Goal: Information Seeking & Learning: Learn about a topic

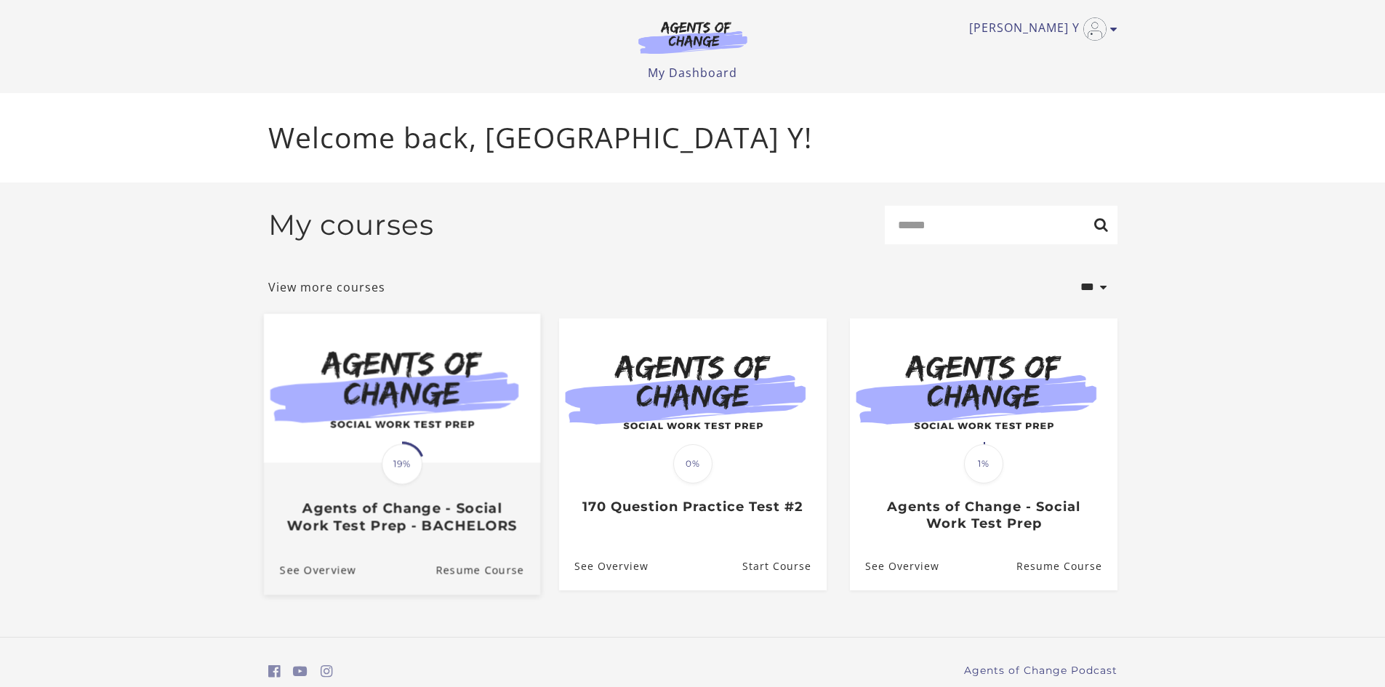
click at [477, 477] on div "Translation missing: en.liquid.partials.dashboard_course_card.progress_descript…" at bounding box center [401, 499] width 276 height 70
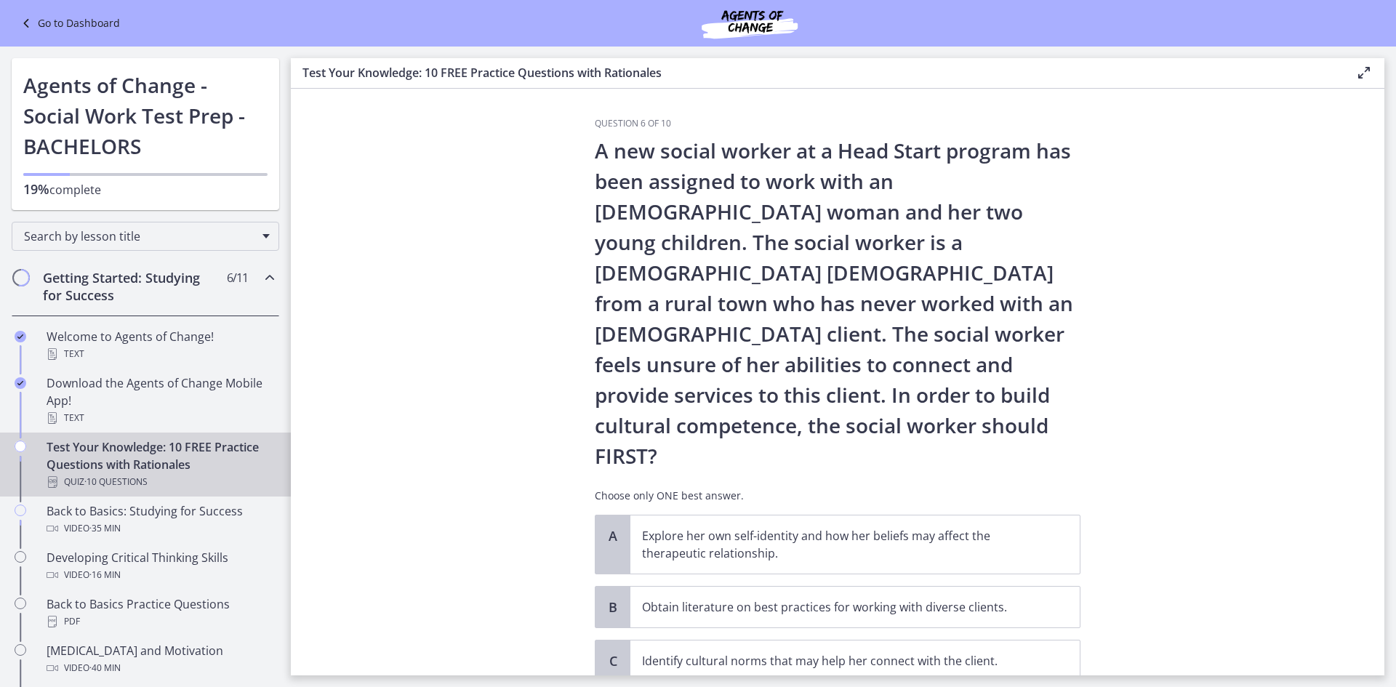
click at [230, 284] on span "6 / 11 Completed" at bounding box center [237, 277] width 21 height 17
click at [258, 299] on div "Getting Started: Studying for Success 6 / 11 Completed" at bounding box center [146, 287] width 268 height 60
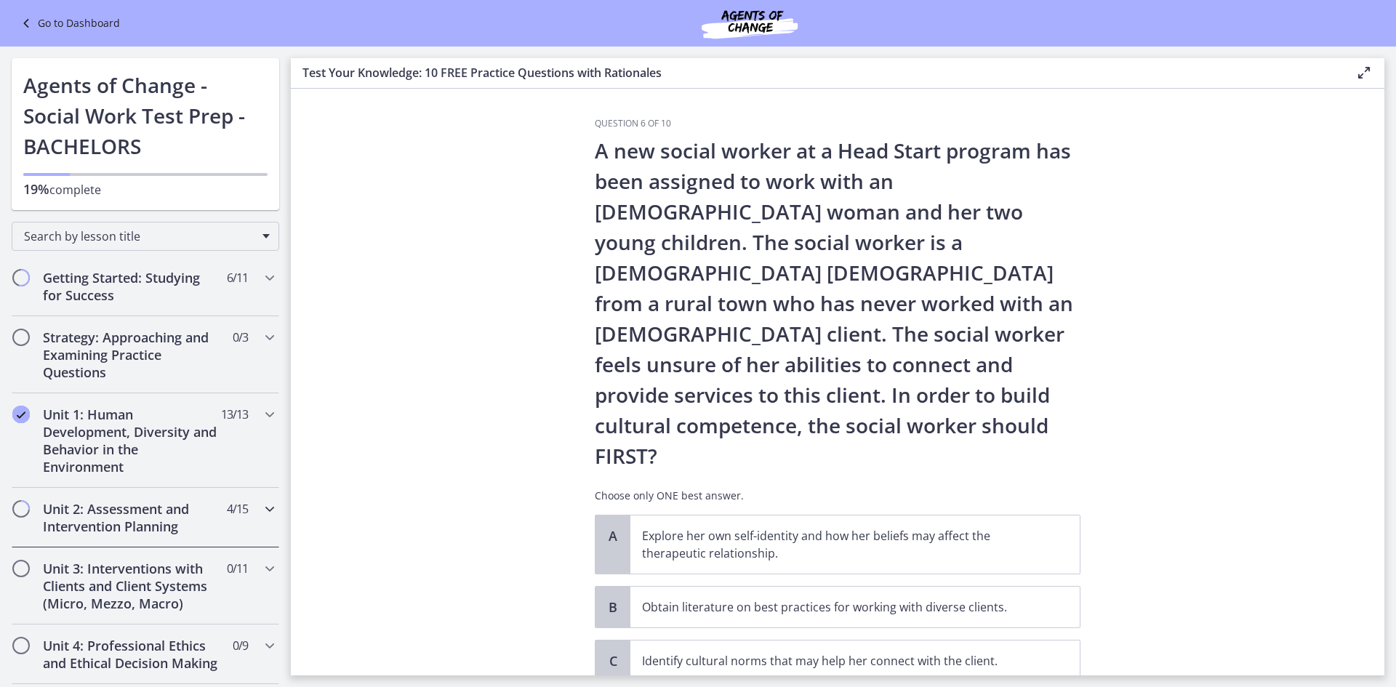
click at [206, 518] on h2 "Unit 2: Assessment and Intervention Planning" at bounding box center [131, 517] width 177 height 35
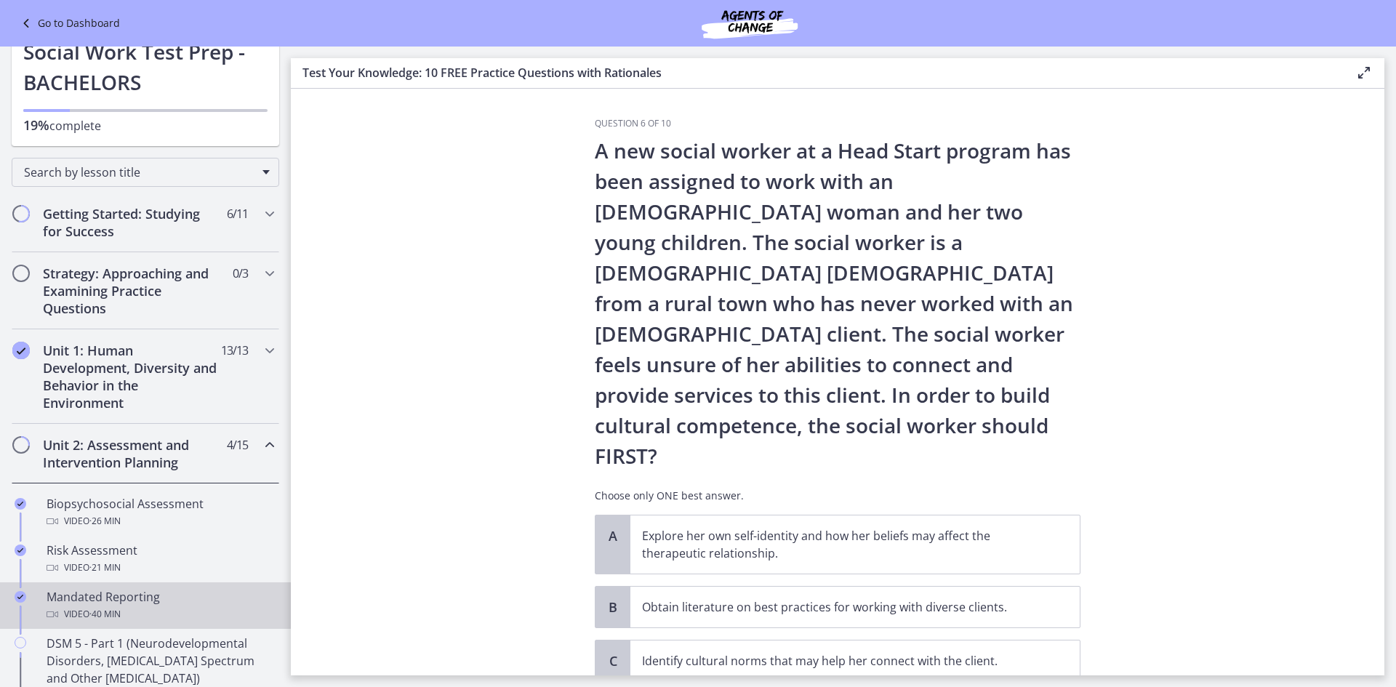
scroll to position [145, 0]
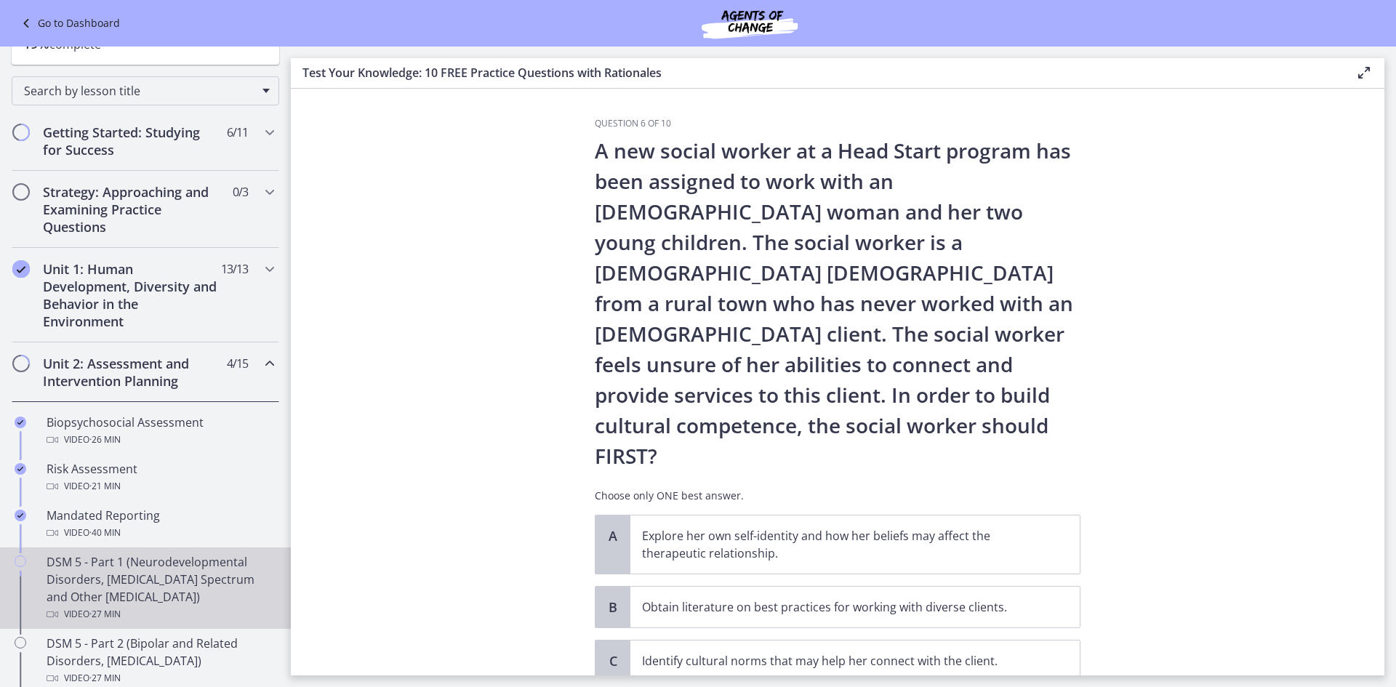
click at [213, 569] on div "DSM 5 - Part 1 (Neurodevelopmental Disorders, Schizophrenia Spectrum and Other …" at bounding box center [160, 588] width 227 height 70
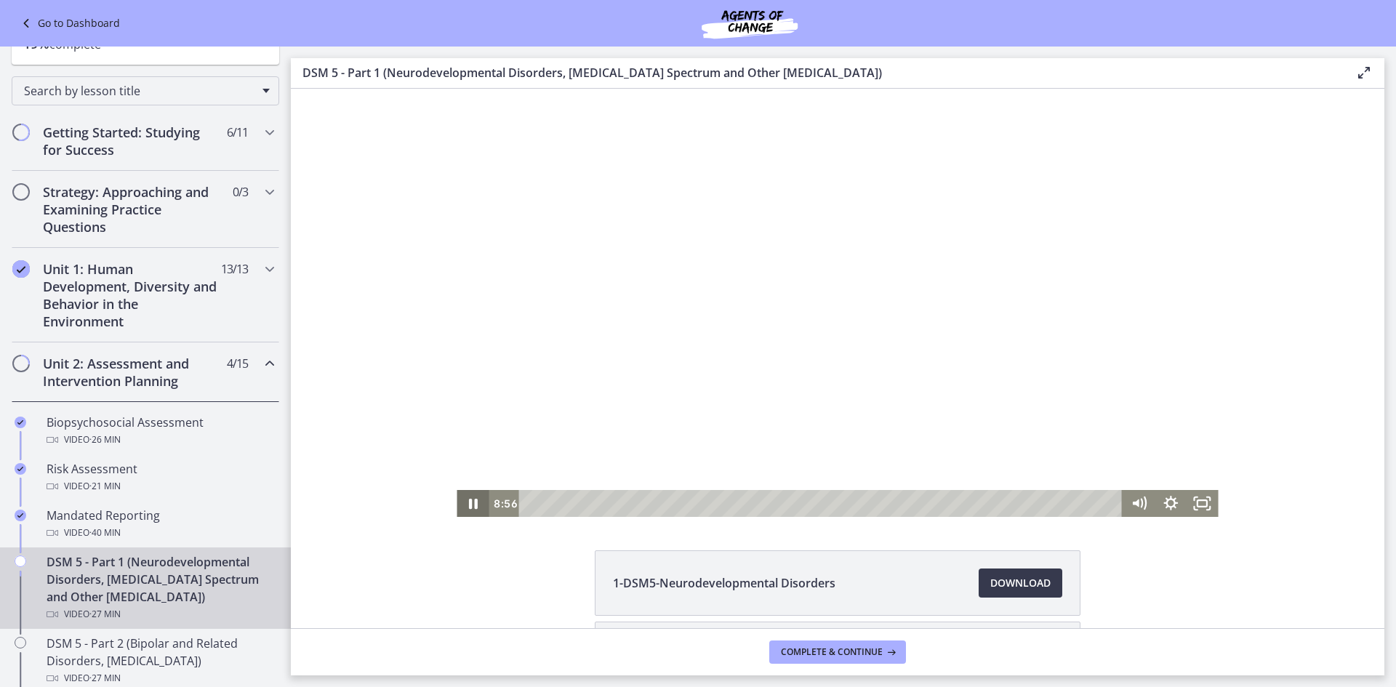
click at [461, 501] on icon "Pause" at bounding box center [473, 503] width 32 height 27
drag, startPoint x: 1192, startPoint y: 509, endPoint x: 1484, endPoint y: 661, distance: 328.7
click at [1193, 509] on icon "Fullscreen" at bounding box center [1202, 503] width 32 height 27
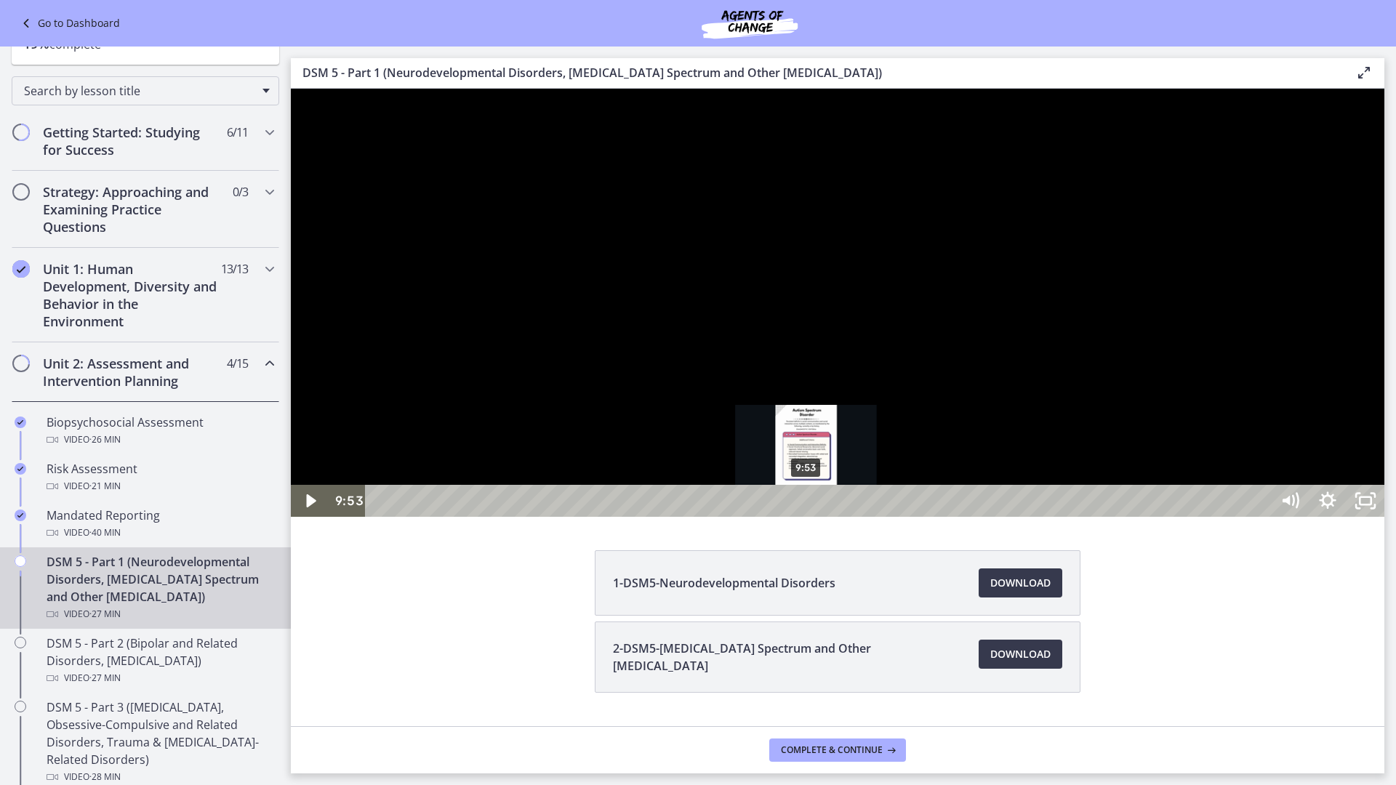
click at [806, 517] on div "9:53" at bounding box center [820, 501] width 882 height 32
click at [824, 517] on div "10:18" at bounding box center [820, 501] width 882 height 32
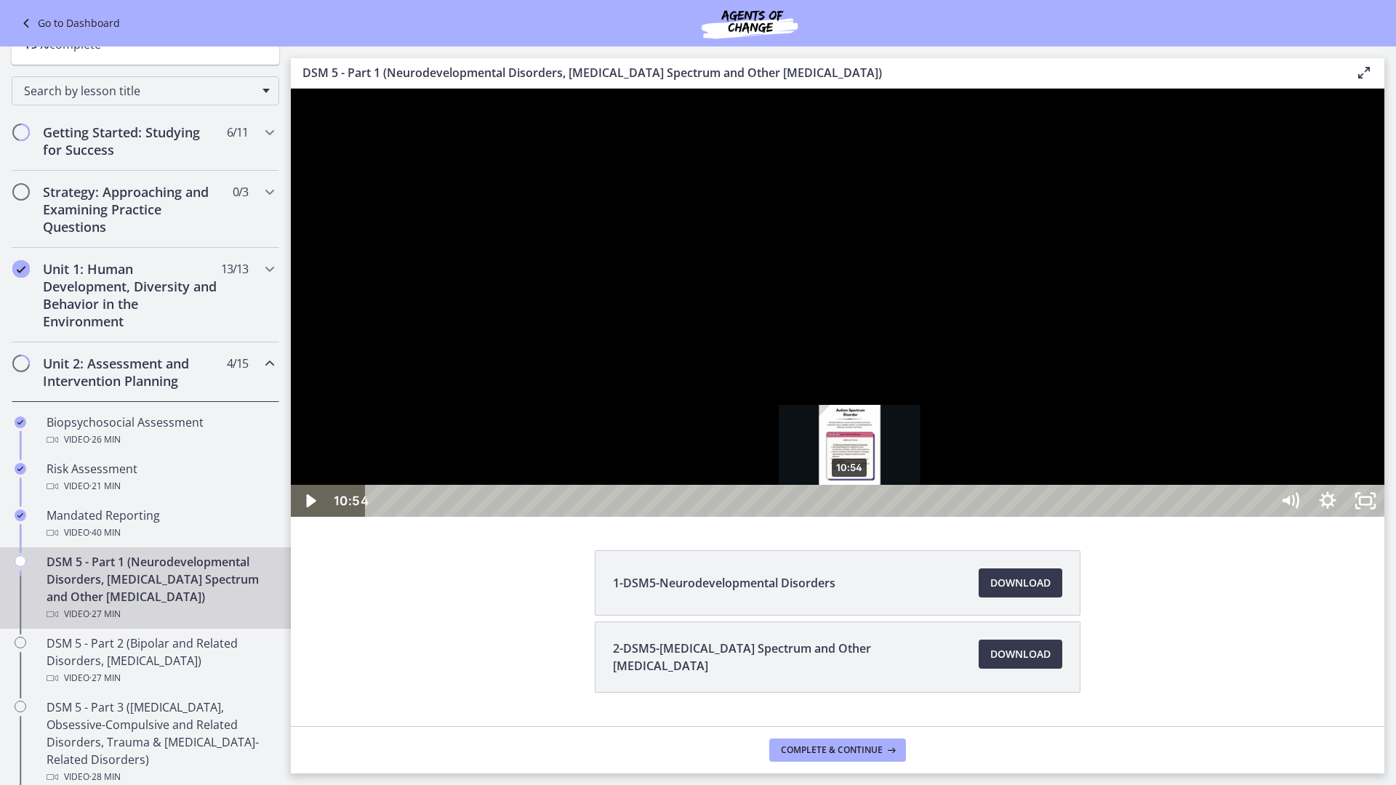
click at [850, 517] on div "10:54" at bounding box center [820, 501] width 882 height 32
click at [1021, 517] on div at bounding box center [837, 303] width 1093 height 428
click at [863, 517] on div "11:12" at bounding box center [820, 501] width 882 height 32
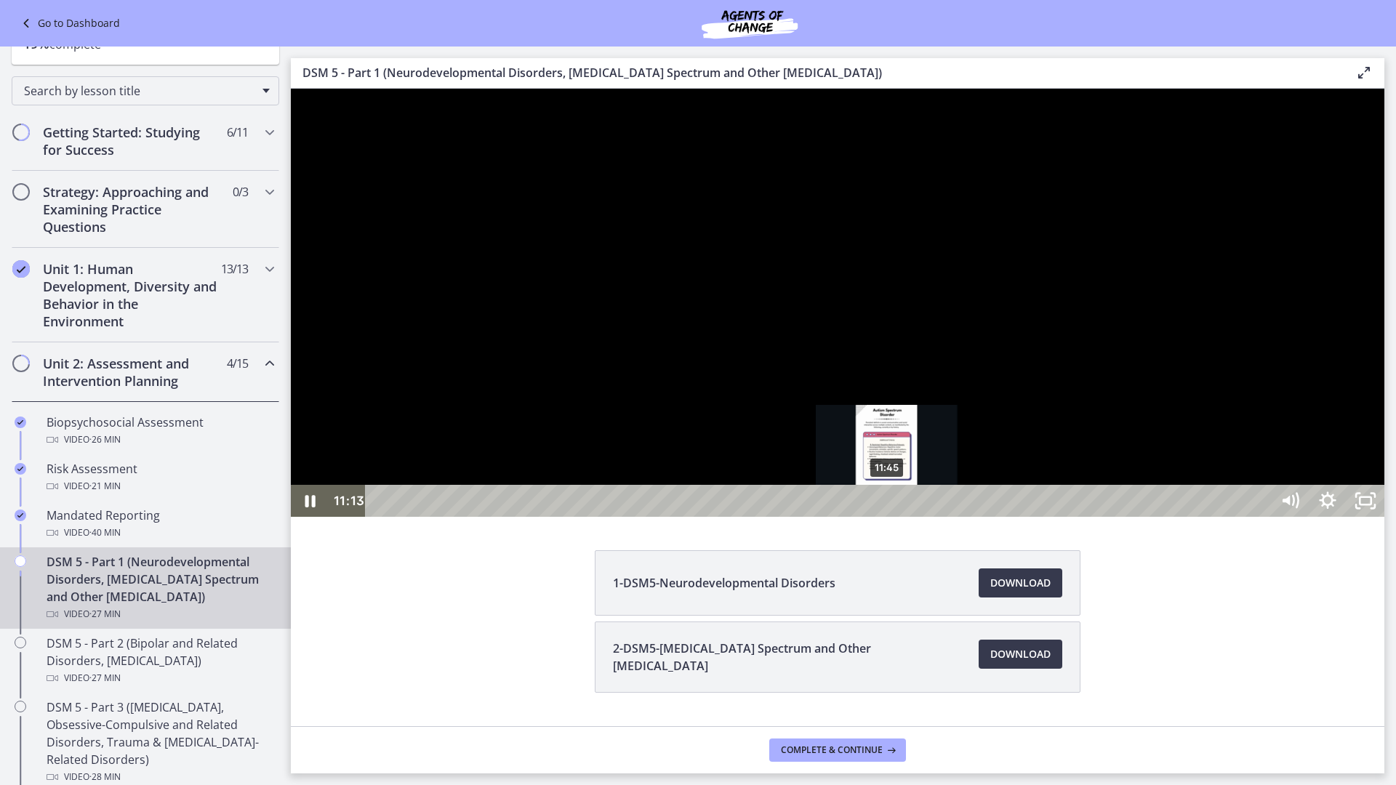
click at [887, 517] on div "11:45" at bounding box center [820, 501] width 882 height 32
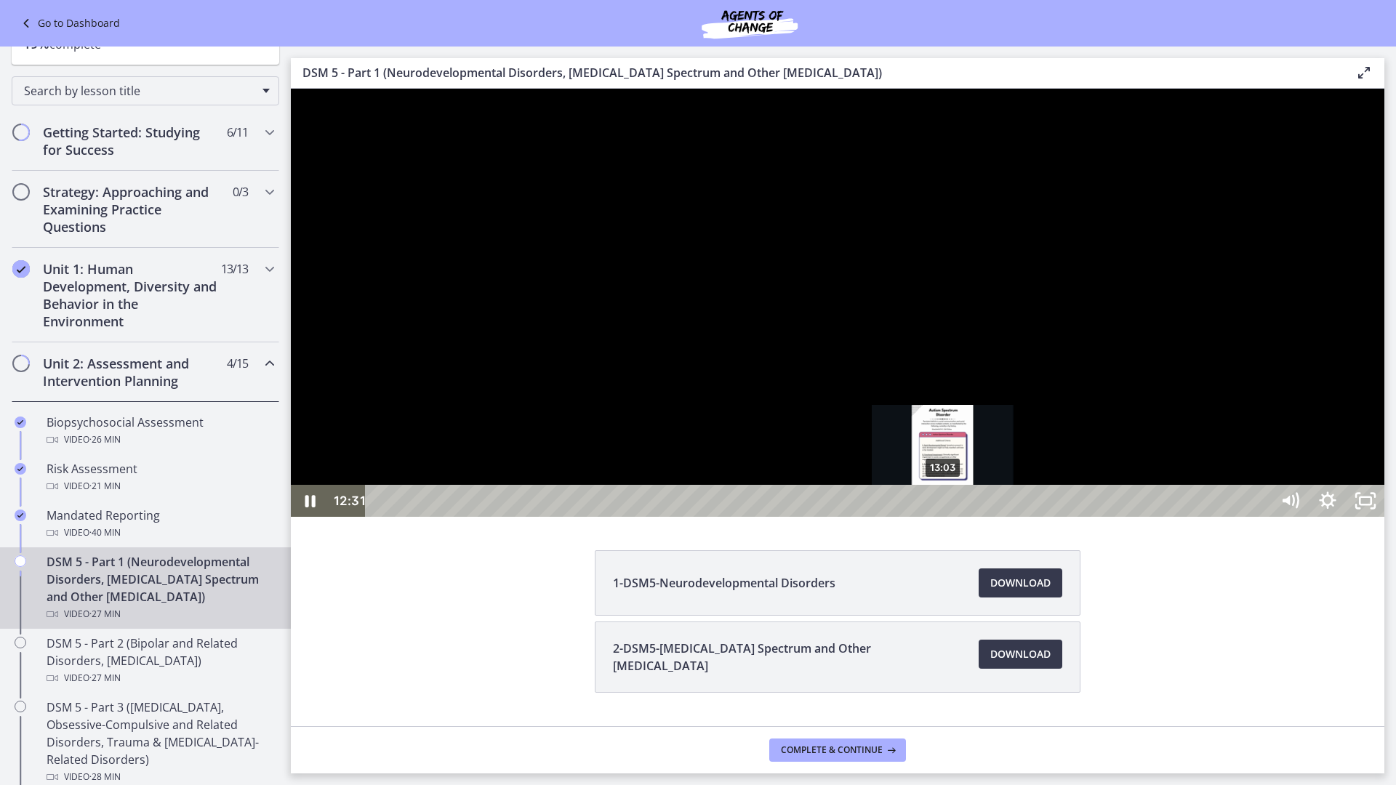
click at [943, 517] on div "13:03" at bounding box center [820, 501] width 882 height 32
click at [1090, 517] on div at bounding box center [837, 303] width 1093 height 428
click at [962, 517] on div "13:29" at bounding box center [820, 501] width 882 height 32
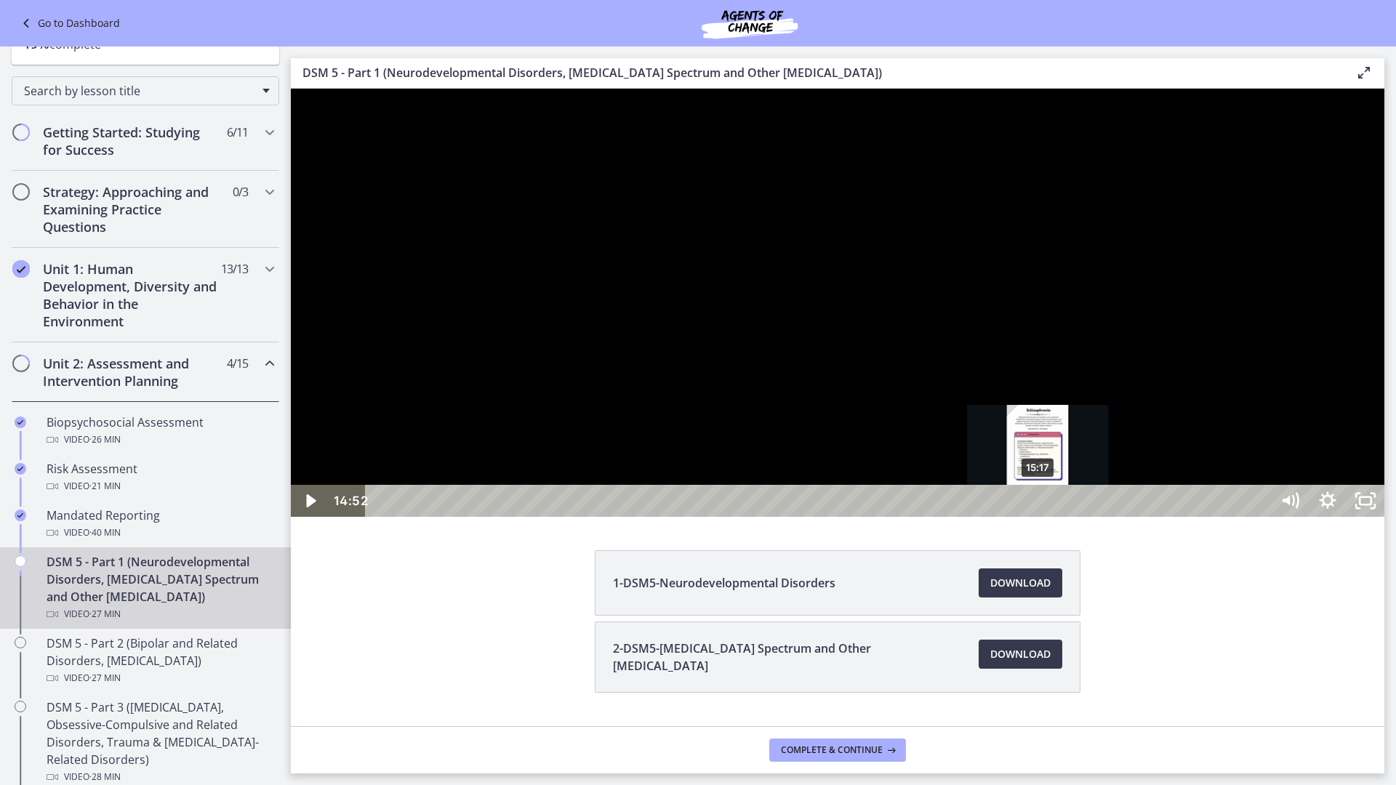
click at [1039, 517] on div "15:17" at bounding box center [820, 501] width 882 height 32
click at [1073, 517] on div "16:04" at bounding box center [820, 501] width 882 height 32
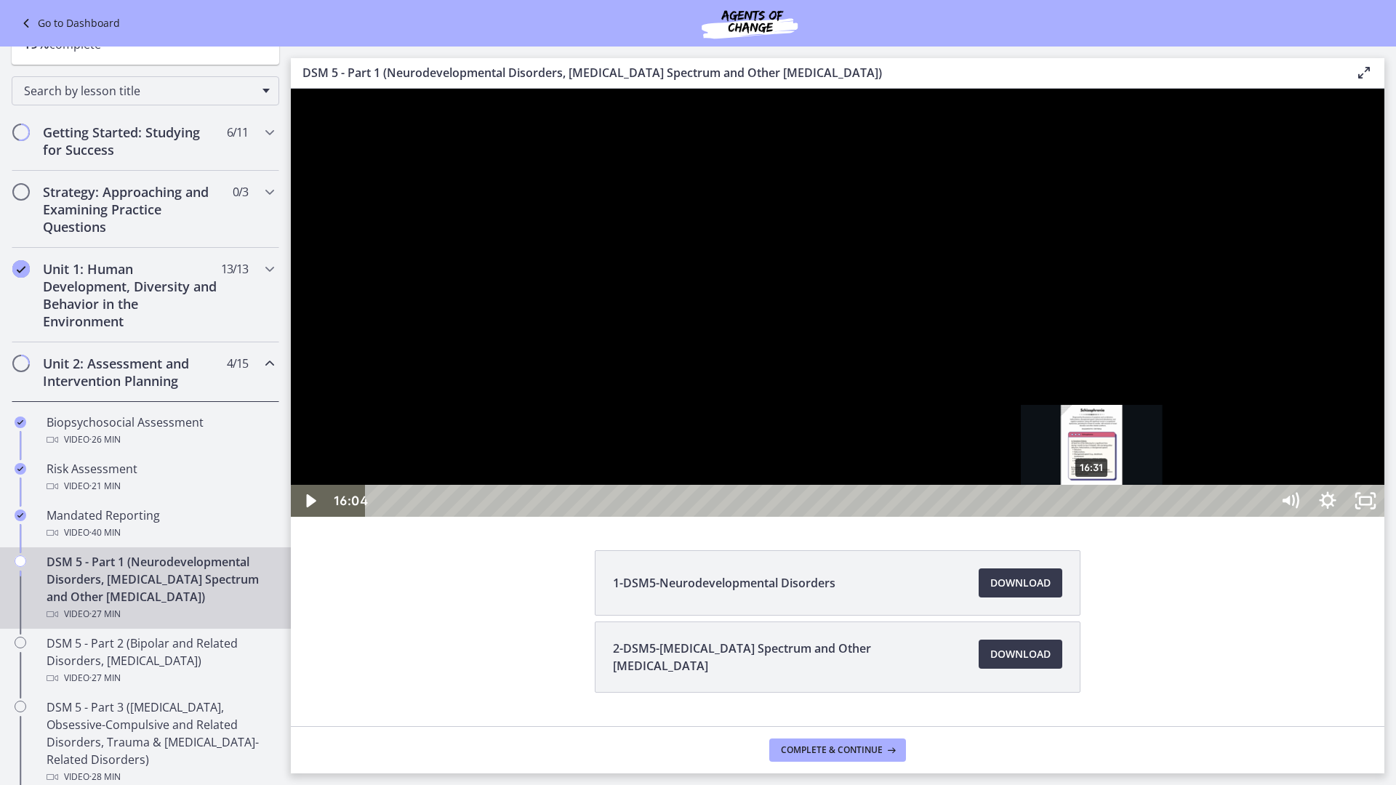
click at [1111, 517] on div "16:31" at bounding box center [820, 501] width 882 height 32
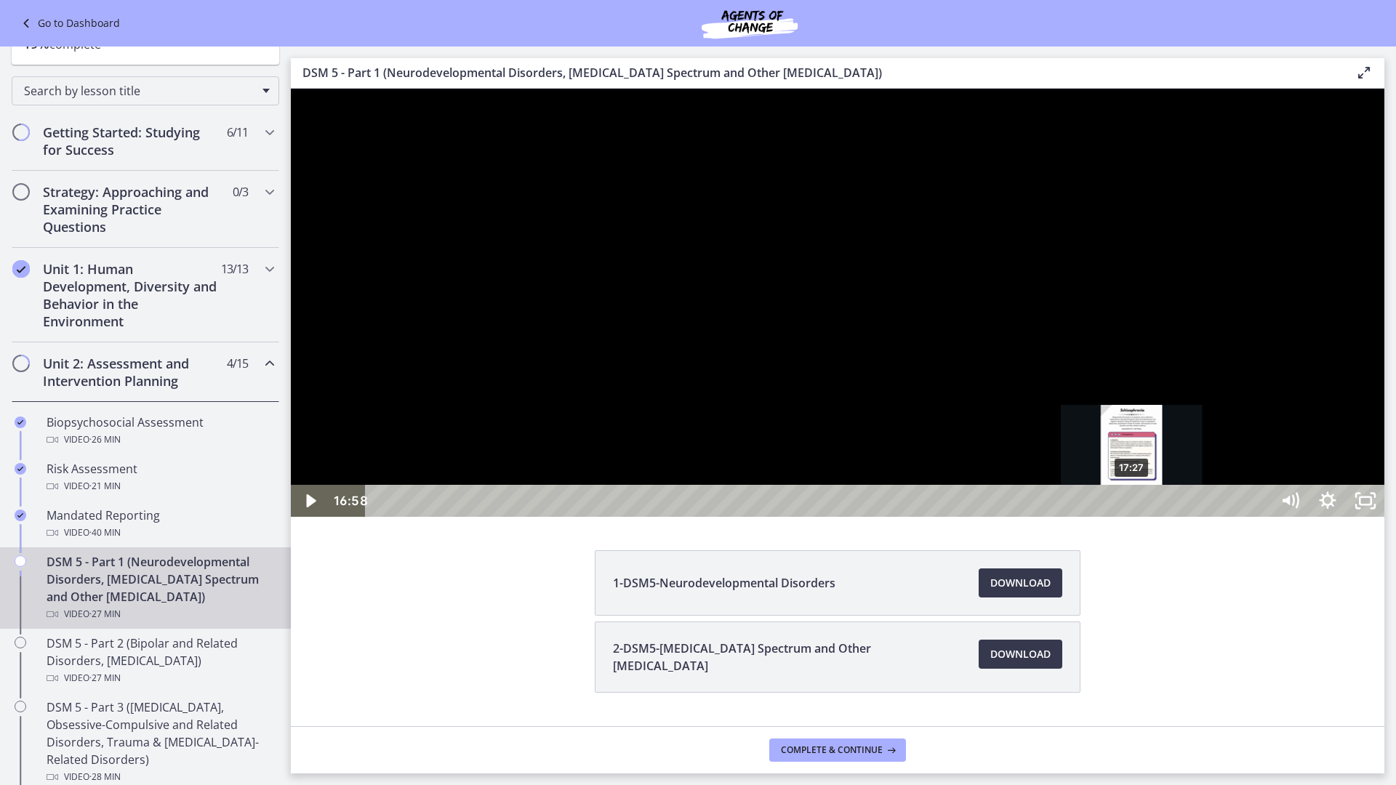
click at [1138, 517] on div "17:27" at bounding box center [820, 501] width 882 height 32
click at [1384, 394] on div at bounding box center [837, 303] width 1093 height 428
click at [1194, 398] on div at bounding box center [837, 303] width 1093 height 428
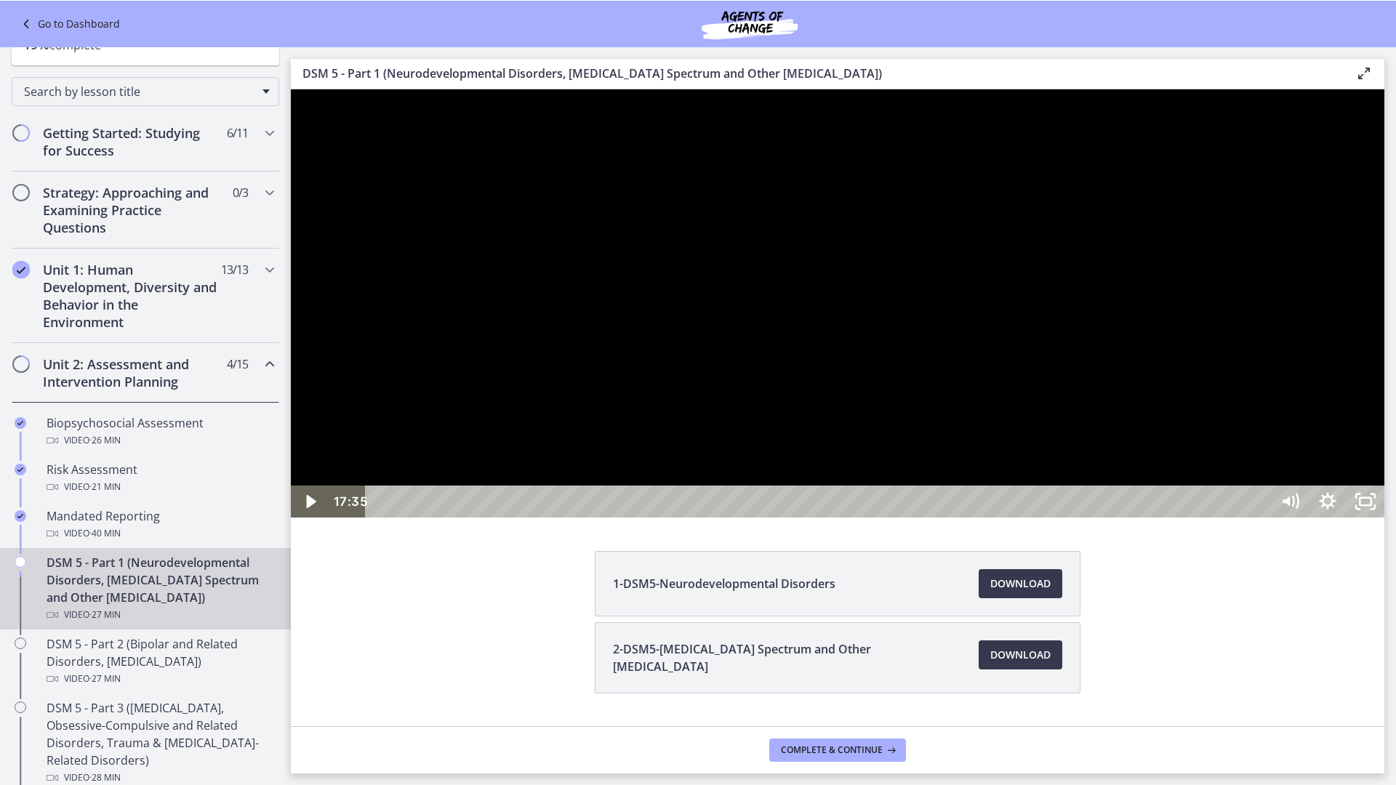
click at [1384, 498] on div at bounding box center [837, 303] width 1093 height 428
click at [1384, 484] on div at bounding box center [837, 303] width 1093 height 428
click at [1332, 517] on div at bounding box center [837, 303] width 1093 height 428
click at [1271, 517] on div at bounding box center [837, 303] width 1093 height 428
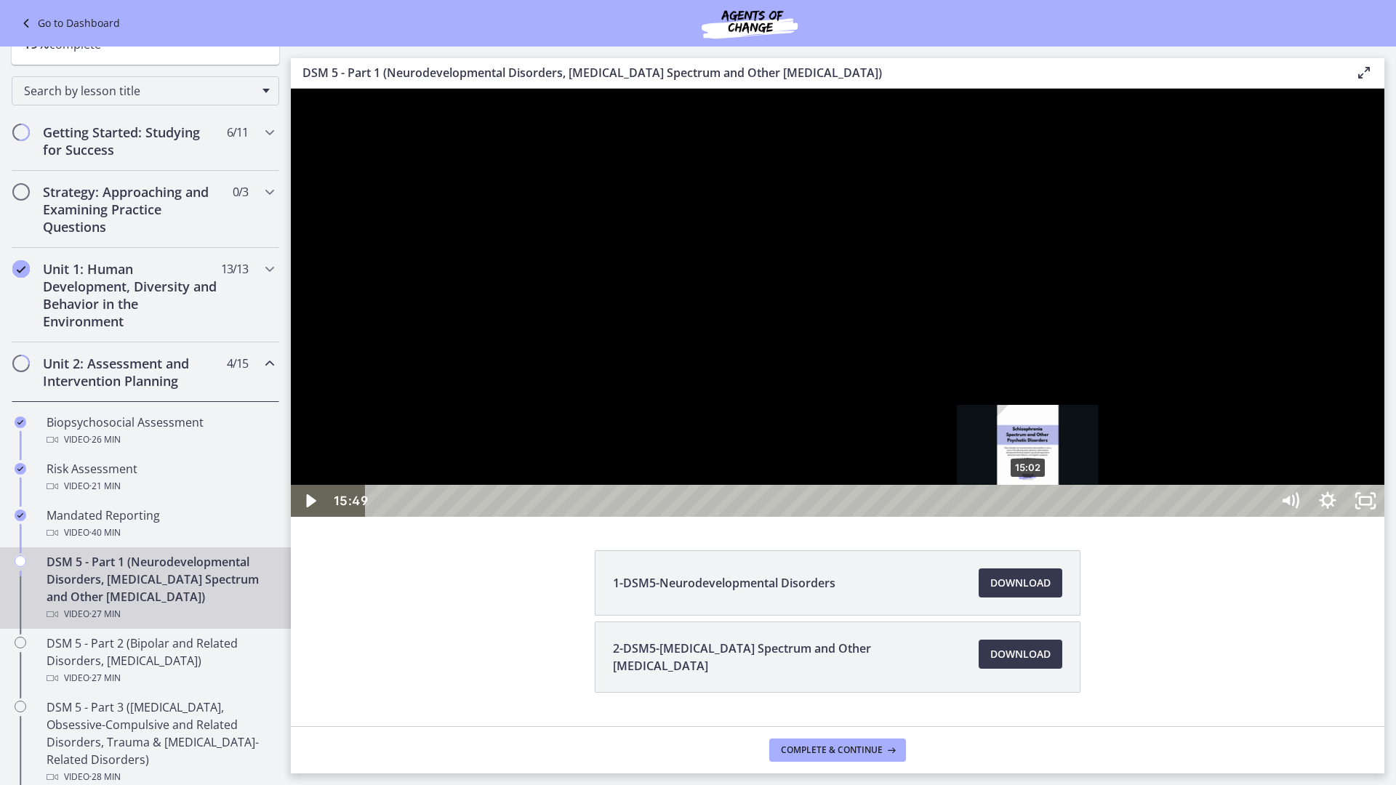
click at [1029, 517] on div "15:02" at bounding box center [820, 501] width 882 height 32
click at [1384, 517] on icon "Unfullscreen" at bounding box center [1365, 501] width 38 height 32
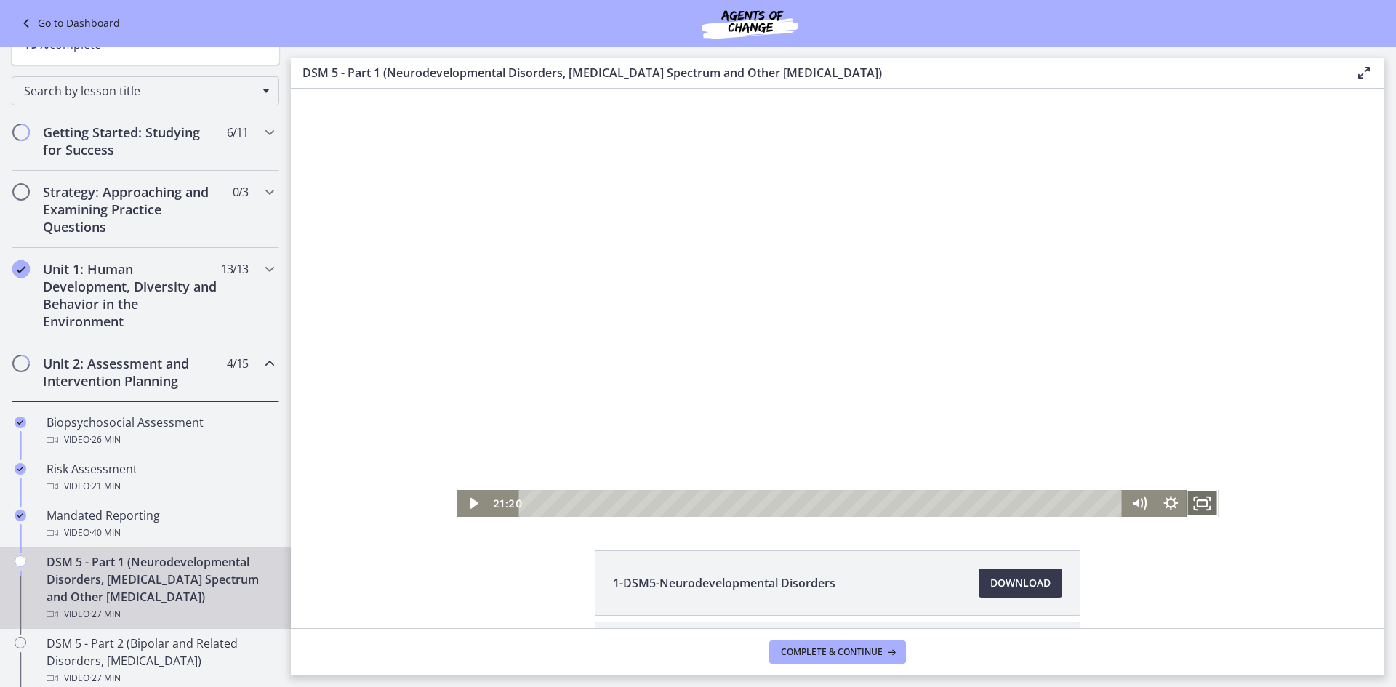
click at [1190, 505] on icon "Fullscreen" at bounding box center [1202, 503] width 32 height 27
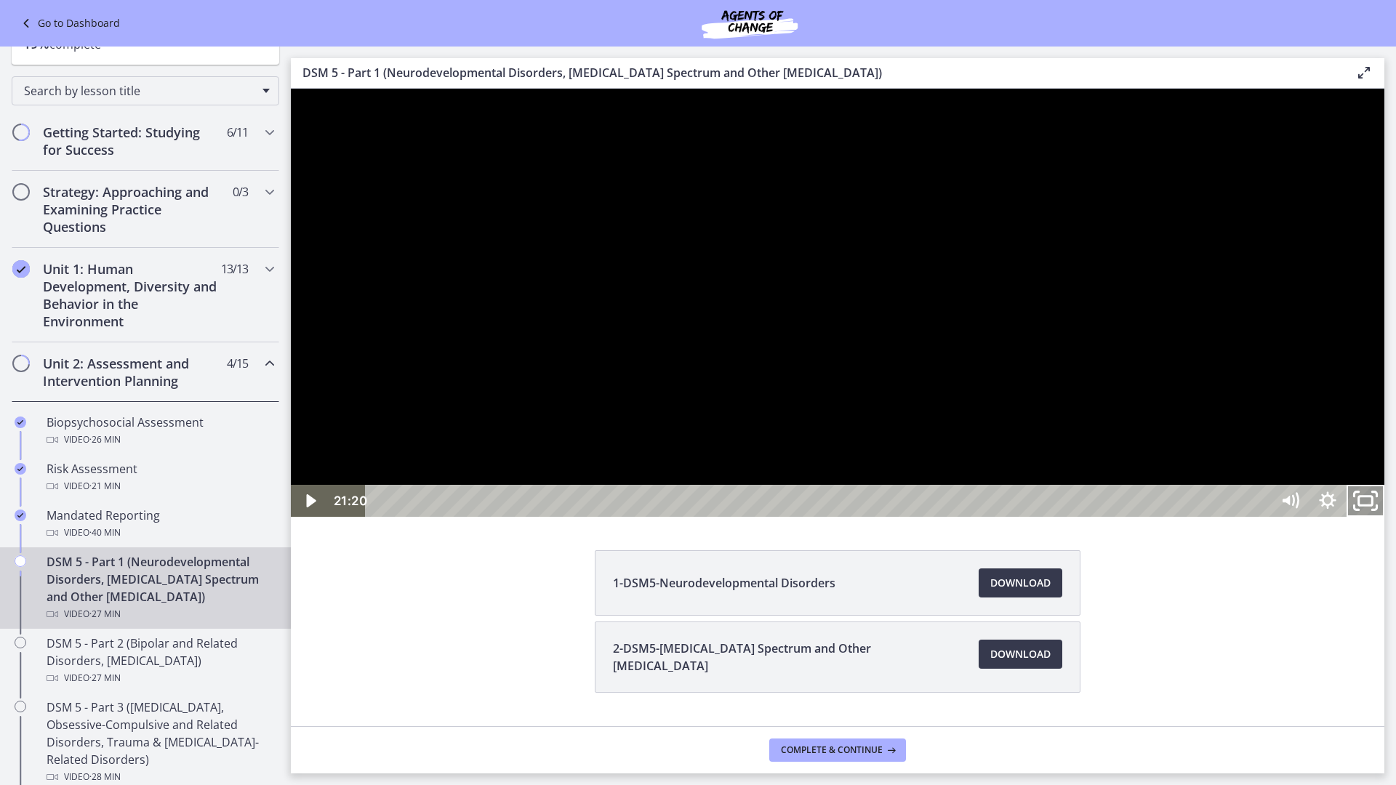
click at [1388, 520] on icon "Unfullscreen" at bounding box center [1365, 501] width 45 height 39
